Goal: Information Seeking & Learning: Learn about a topic

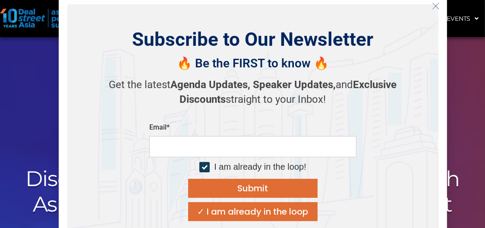
drag, startPoint x: 433, startPoint y: 9, endPoint x: 343, endPoint y: 126, distance: 148.7
click at [343, 126] on div "Subscribe to Our Newsletter 🔥 Be the FIRST to know 🔥 Get the latest Agenda Upda…" at bounding box center [253, 124] width 389 height 259
click at [209, 148] on input "email" at bounding box center [252, 146] width 207 height 21
type input "**********"
click at [205, 168] on div at bounding box center [204, 167] width 10 height 10
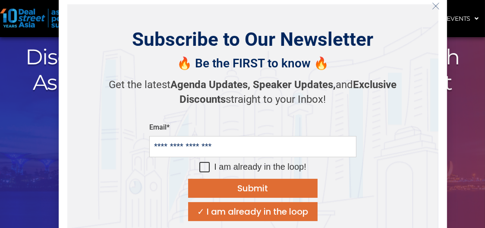
scroll to position [130, 0]
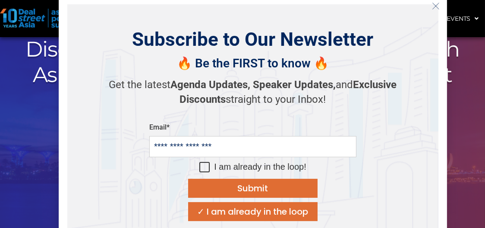
click at [434, 5] on icon "Close" at bounding box center [436, 6] width 8 height 8
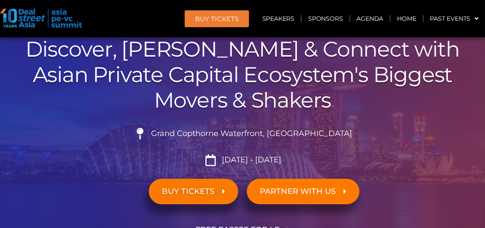
click at [189, 134] on span "Grand Copthorne Waterfront, [GEOGRAPHIC_DATA]​" at bounding box center [250, 133] width 203 height 9
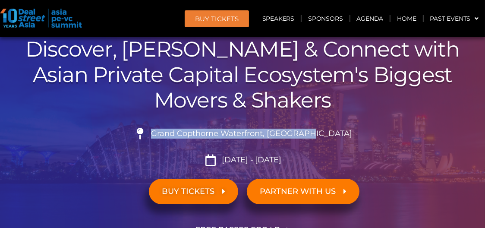
drag, startPoint x: 189, startPoint y: 134, endPoint x: 320, endPoint y: 133, distance: 131.2
click at [320, 133] on span "Grand Copthorne Waterfront, [GEOGRAPHIC_DATA]​" at bounding box center [250, 133] width 203 height 9
copy span "Grand Copthorne Waterfront, [GEOGRAPHIC_DATA]"
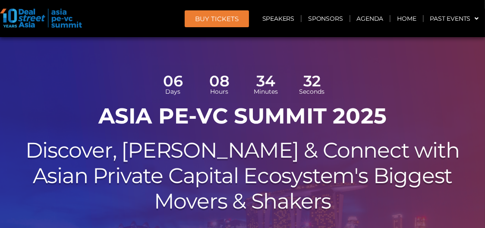
scroll to position [0, 0]
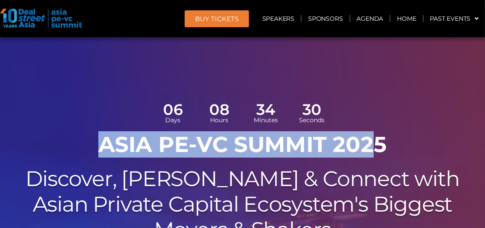
drag, startPoint x: 91, startPoint y: 142, endPoint x: 379, endPoint y: 147, distance: 288.8
click at [379, 147] on h1 "ASIA PE-VC Summit 2025" at bounding box center [242, 145] width 477 height 26
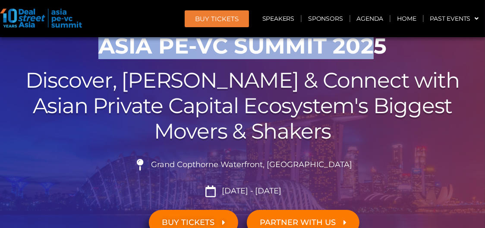
scroll to position [130, 0]
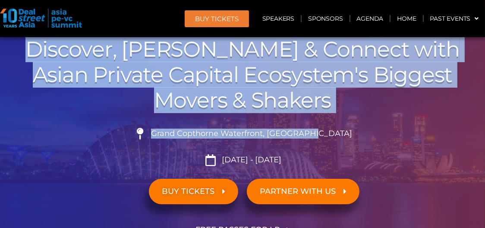
click at [349, 128] on li "Grand Copthorne Waterfront, [GEOGRAPHIC_DATA]​" at bounding box center [242, 137] width 477 height 19
drag, startPoint x: 349, startPoint y: 128, endPoint x: 312, endPoint y: 158, distance: 47.9
click at [312, 158] on li "[DATE] - [DATE]" at bounding box center [242, 160] width 477 height 12
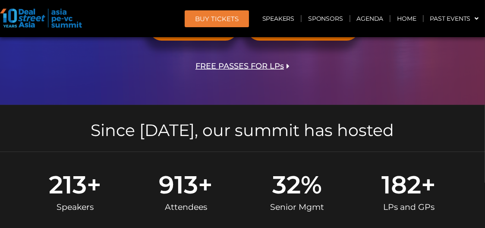
scroll to position [302, 0]
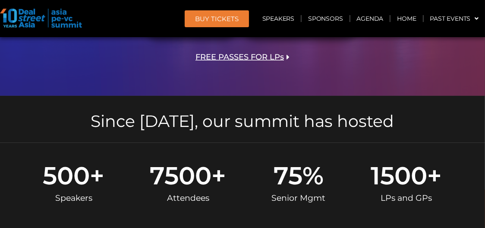
copy div "ASIA PE-VC Summit 2025 Discover, Learn & Connect with Asian Private Capital Eco…"
